Goal: Information Seeking & Learning: Learn about a topic

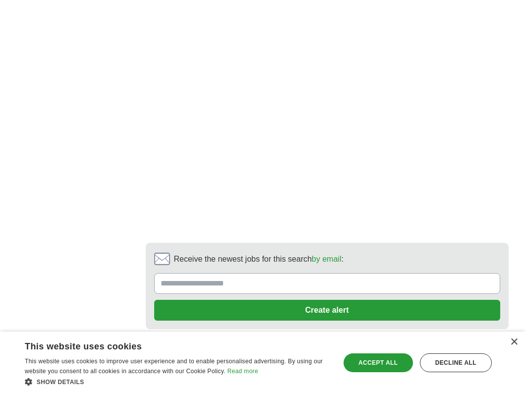
scroll to position [2079, 0]
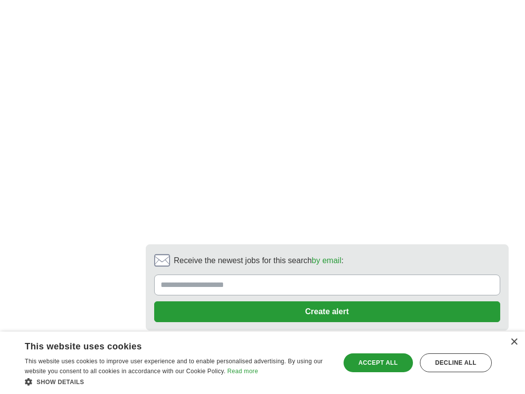
click at [424, 353] on link "next ❯" at bounding box center [421, 363] width 37 height 21
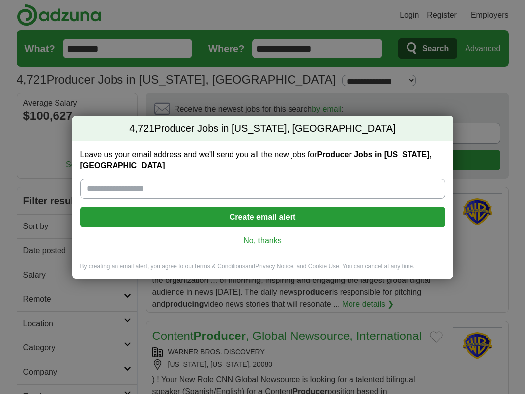
click at [271, 177] on div "Leave us your email address and we'll send you all the new jobs for Producer Jo…" at bounding box center [262, 201] width 381 height 121
click at [272, 185] on input "Leave us your email address and we'll send you all the new jobs for Producer Jo…" at bounding box center [262, 189] width 365 height 20
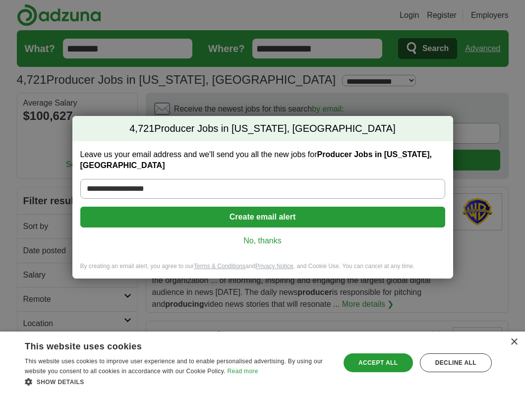
type input "**********"
click at [288, 213] on button "Create email alert" at bounding box center [262, 217] width 365 height 21
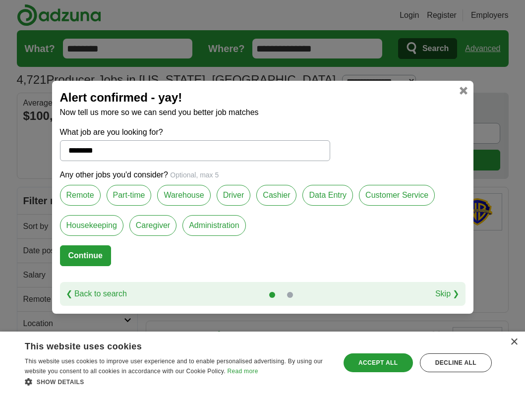
click at [439, 291] on link "Skip ❯" at bounding box center [448, 294] width 24 height 12
select select "*"
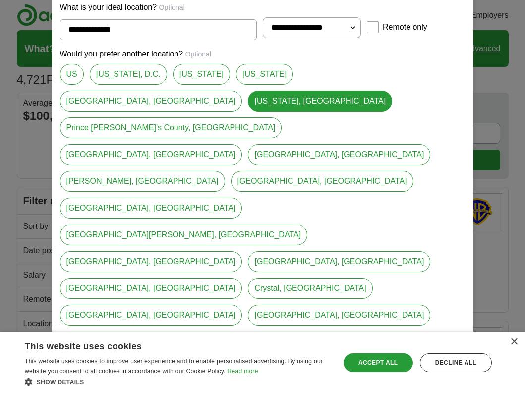
click at [144, 85] on link "[US_STATE], D.C." at bounding box center [128, 74] width 77 height 21
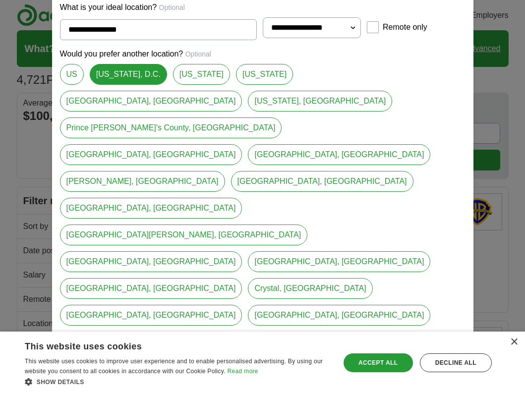
click at [183, 85] on link "[US_STATE]" at bounding box center [201, 74] width 57 height 21
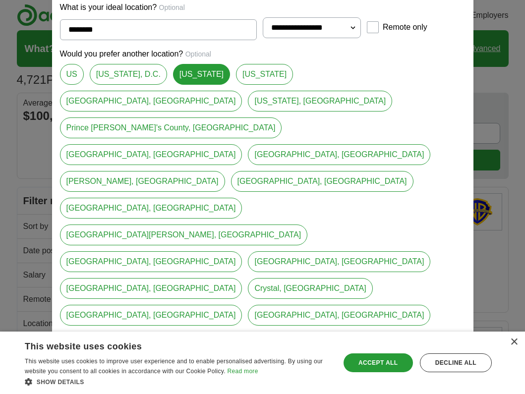
click at [236, 85] on link "[US_STATE]" at bounding box center [264, 74] width 57 height 21
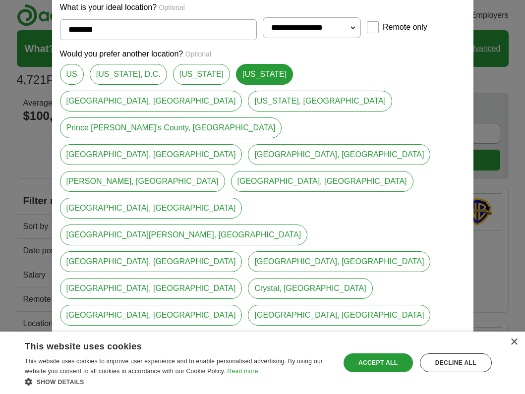
click at [149, 85] on link "[US_STATE], D.C." at bounding box center [128, 74] width 77 height 21
type input "**********"
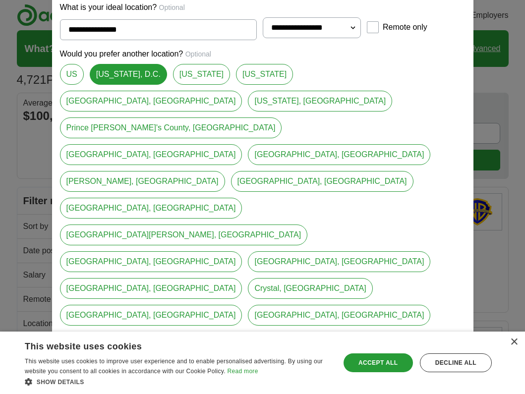
select select "**"
click at [380, 362] on div "Accept all" at bounding box center [378, 363] width 69 height 19
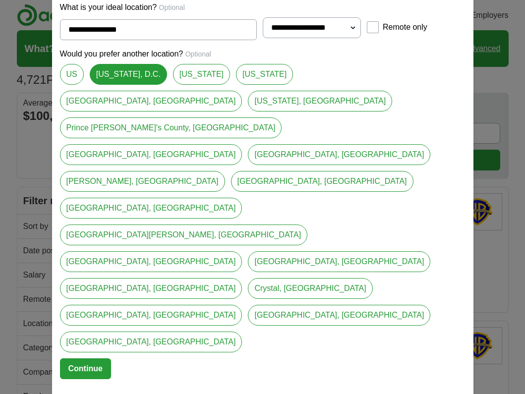
click at [89, 359] on button "Continue" at bounding box center [85, 369] width 51 height 21
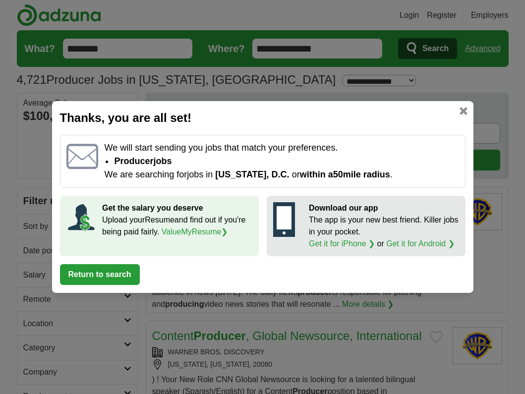
click at [460, 113] on link at bounding box center [464, 111] width 8 height 8
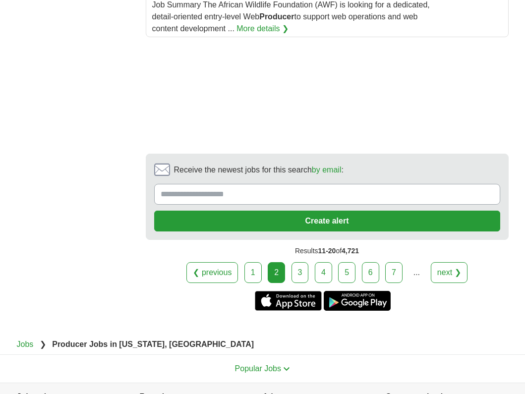
scroll to position [1568, 0]
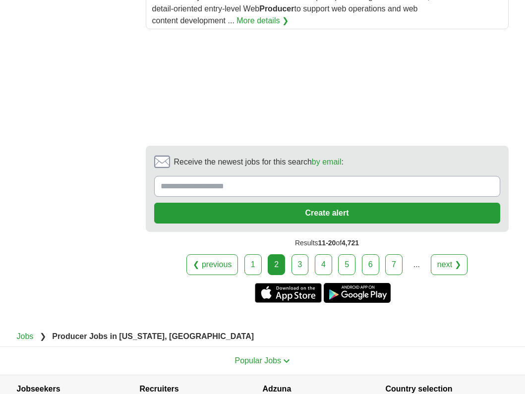
click at [450, 267] on link "next ❯" at bounding box center [449, 264] width 37 height 21
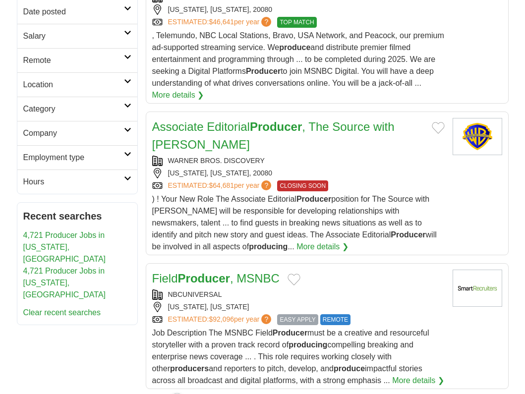
scroll to position [239, 0]
click at [262, 125] on strong "Producer" at bounding box center [276, 126] width 52 height 13
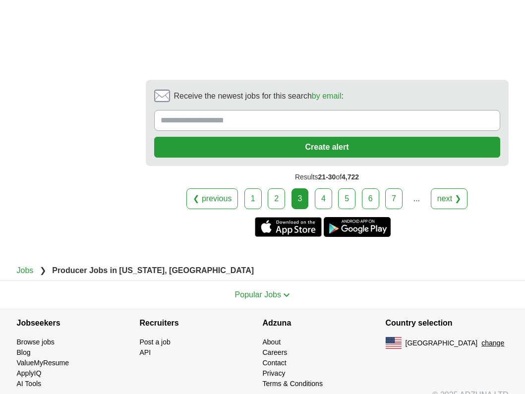
scroll to position [2148, 0]
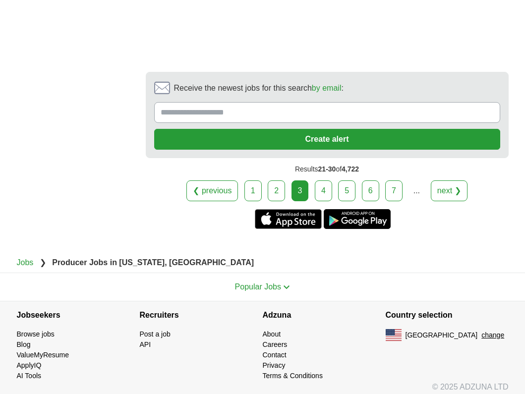
click at [440, 197] on link "next ❯" at bounding box center [449, 191] width 37 height 21
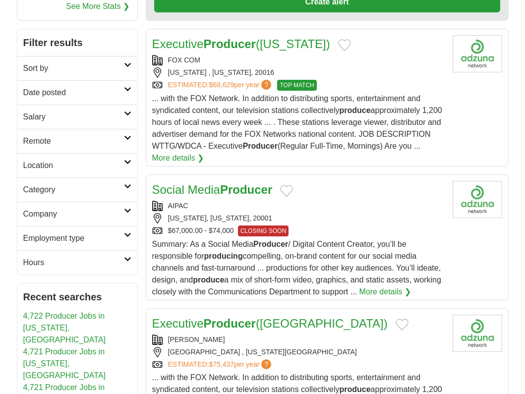
scroll to position [159, 0]
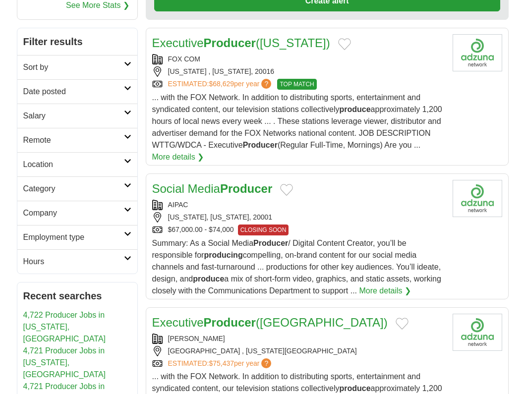
click at [251, 188] on strong "Producer" at bounding box center [246, 188] width 52 height 13
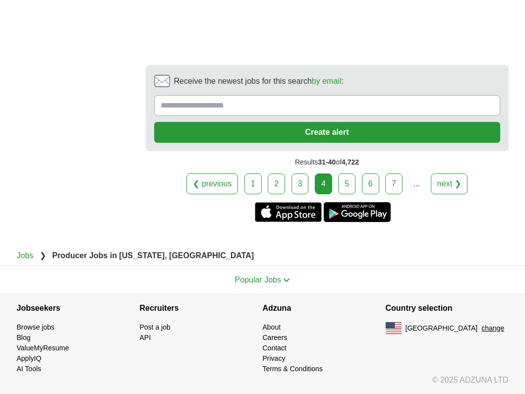
scroll to position [2131, 0]
click at [439, 186] on link "next ❯" at bounding box center [449, 184] width 37 height 21
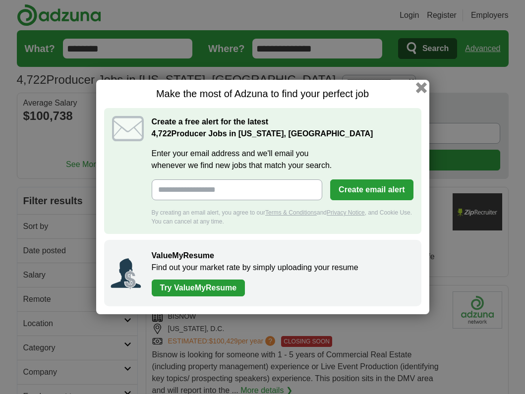
click at [421, 85] on button "button" at bounding box center [421, 87] width 11 height 11
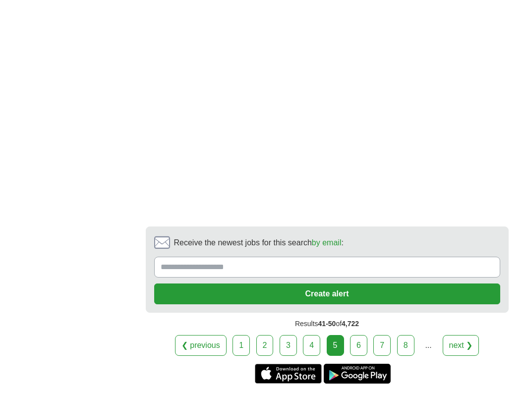
scroll to position [1973, 0]
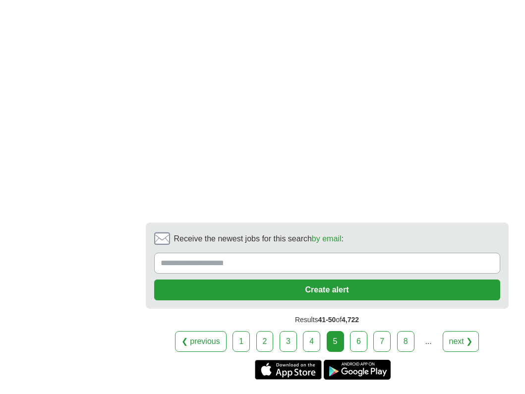
click at [454, 331] on link "next ❯" at bounding box center [461, 341] width 37 height 21
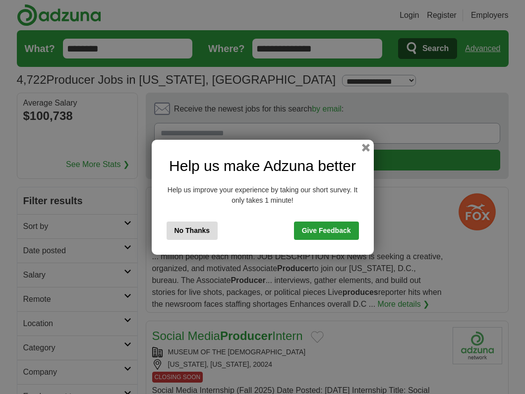
click at [180, 234] on button "No Thanks" at bounding box center [193, 231] width 52 height 18
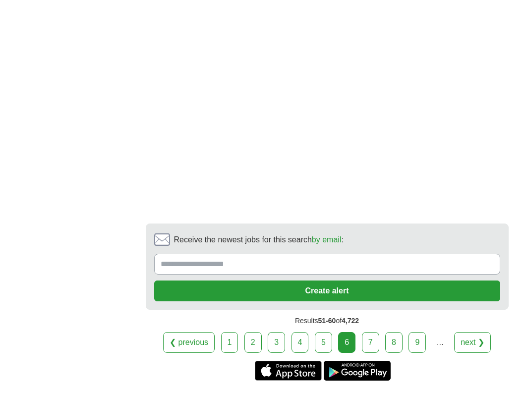
scroll to position [1940, 0]
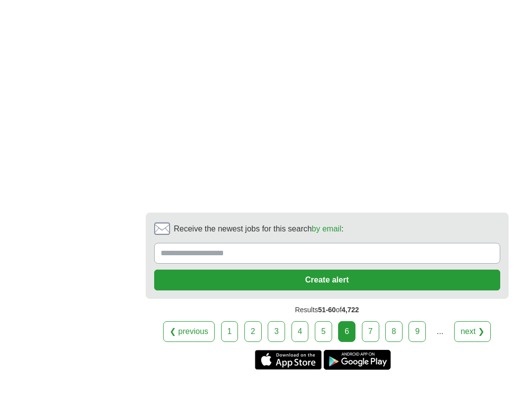
click at [463, 333] on link "next ❯" at bounding box center [472, 331] width 37 height 21
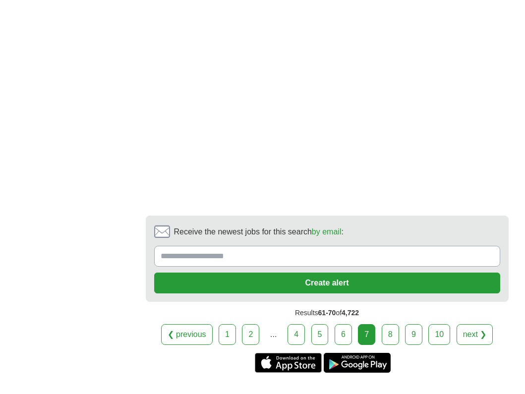
scroll to position [2089, 0]
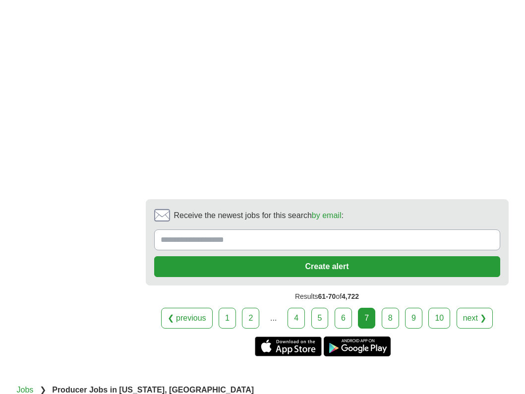
click at [480, 313] on link "next ❯" at bounding box center [475, 318] width 37 height 21
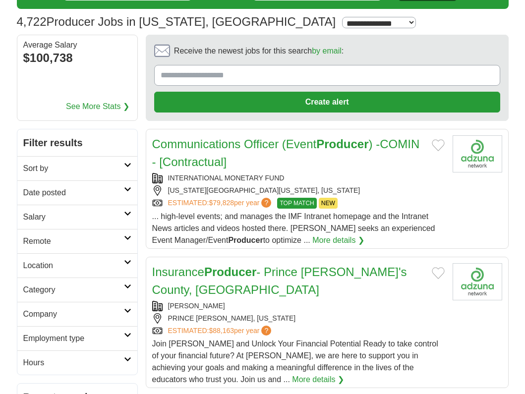
scroll to position [61, 0]
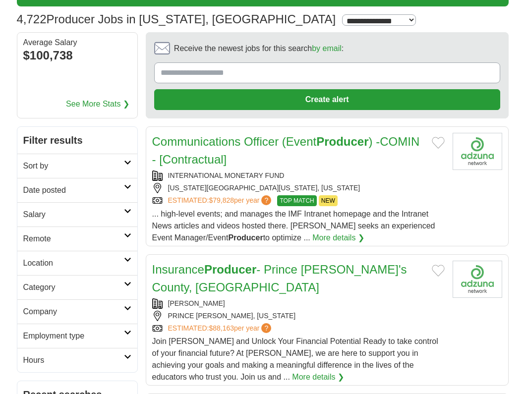
click at [244, 138] on link "Communications Officer (Event Producer ) -COMIN - [Contractual]" at bounding box center [286, 150] width 268 height 31
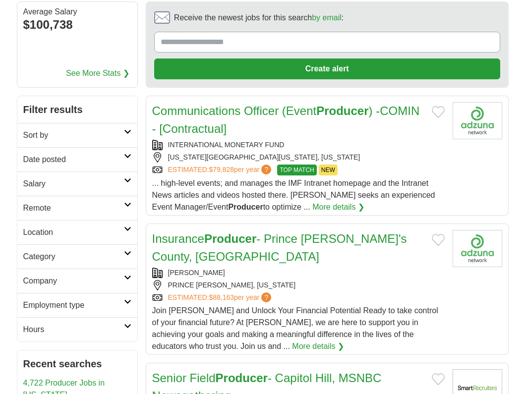
scroll to position [97, 0]
